Goal: Use online tool/utility

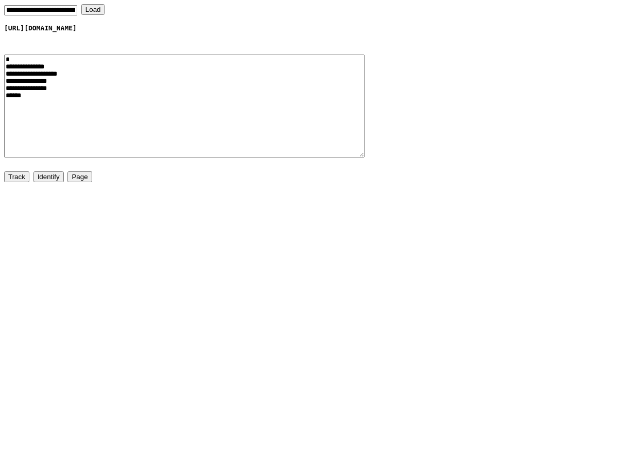
click at [48, 176] on button "Identify" at bounding box center [48, 176] width 30 height 11
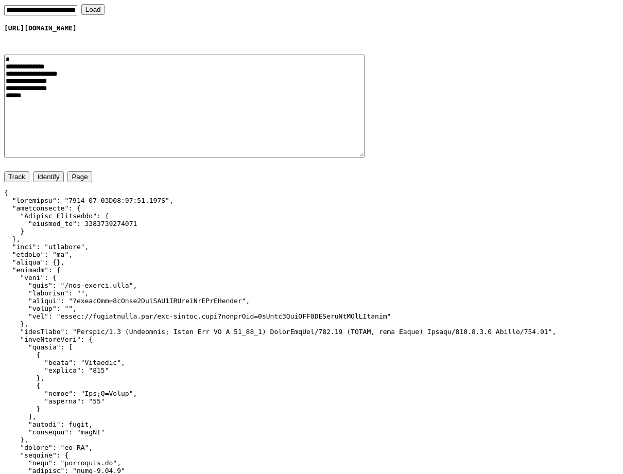
click at [42, 6] on input "**********" at bounding box center [40, 10] width 73 height 10
click at [100, 9] on button "Load" at bounding box center [93, 9] width 24 height 11
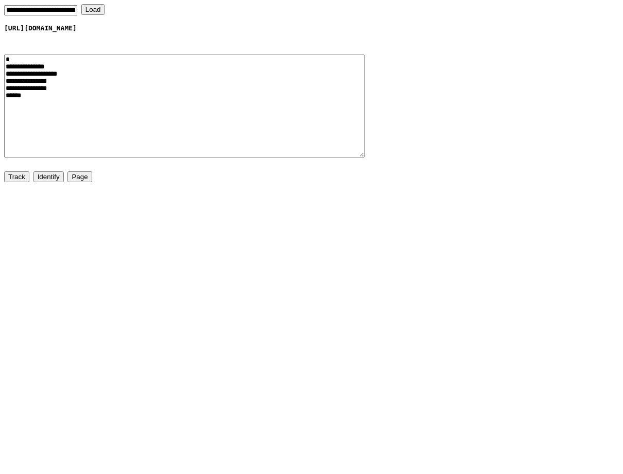
click at [100, 9] on button "Load" at bounding box center [93, 9] width 24 height 11
click at [76, 177] on button "Page" at bounding box center [79, 176] width 24 height 11
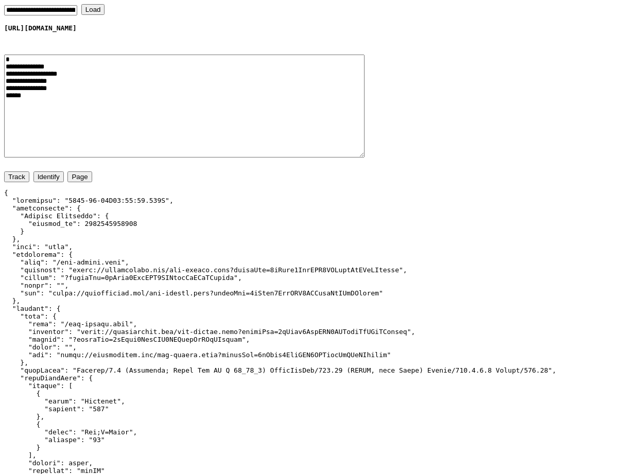
scroll to position [108, 0]
